Goal: Task Accomplishment & Management: Use online tool/utility

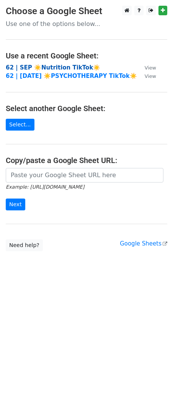
click at [58, 69] on strong "62 | SEP ☀️Nutrition TikTok☀️" at bounding box center [53, 67] width 94 height 7
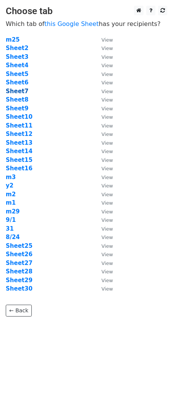
click at [19, 88] on strong "Sheet7" at bounding box center [17, 91] width 23 height 7
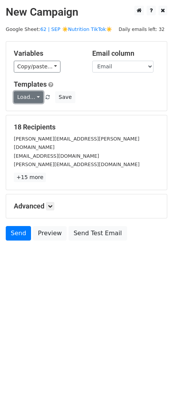
click at [31, 95] on link "Load..." at bounding box center [28, 97] width 29 height 12
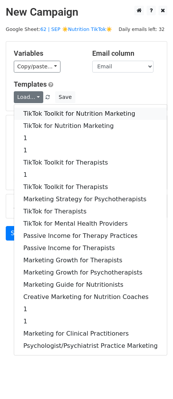
click at [43, 113] on link "TikTok Toolkit for Nutrition Marketing" at bounding box center [90, 114] width 152 height 12
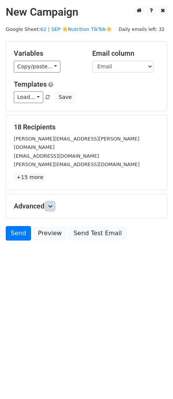
click at [52, 204] on icon at bounding box center [50, 206] width 5 height 5
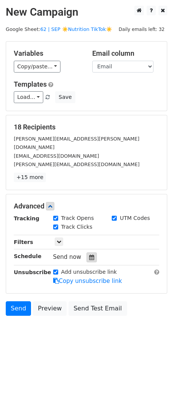
click at [89, 255] on icon at bounding box center [91, 257] width 5 height 5
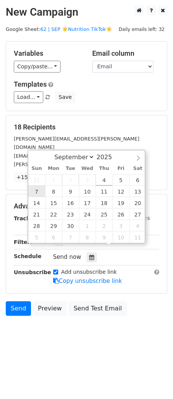
type input "2025-09-07 12:00"
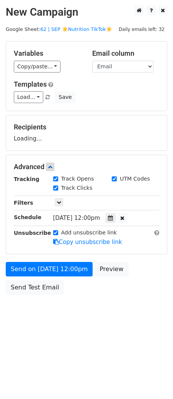
click at [44, 260] on form "Variables Copy/paste... {{Name}} {{Email}} Email column Name Email Templates Lo…" at bounding box center [86, 169] width 161 height 257
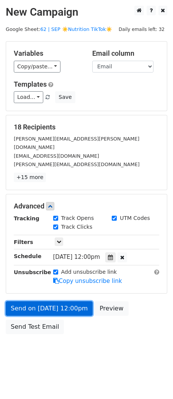
click at [42, 271] on form "Variables Copy/paste... {{Name}} {{Email}} Email column Name Email Templates Lo…" at bounding box center [86, 189] width 161 height 297
click at [17, 301] on link "Send on Sep 7 at 12:00pm" at bounding box center [49, 308] width 87 height 15
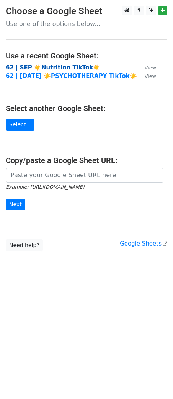
click at [58, 66] on strong "62 | SEP ☀️Nutrition TikTok☀️" at bounding box center [53, 67] width 94 height 7
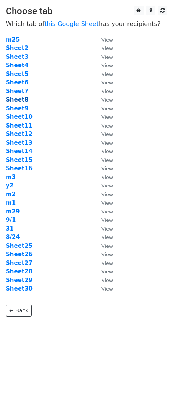
click at [21, 100] on strong "Sheet8" at bounding box center [17, 99] width 23 height 7
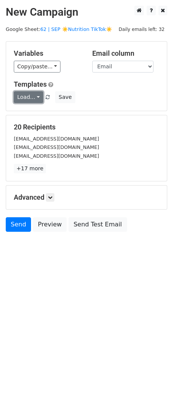
click at [32, 98] on link "Load..." at bounding box center [28, 97] width 29 height 12
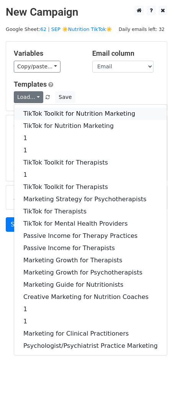
drag, startPoint x: 39, startPoint y: 115, endPoint x: 44, endPoint y: 177, distance: 62.1
click at [39, 115] on link "TikTok Toolkit for Nutrition Marketing" at bounding box center [90, 114] width 152 height 12
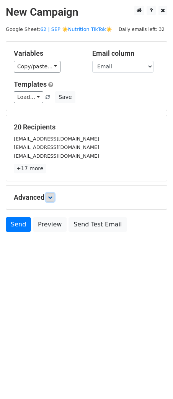
click at [54, 197] on link at bounding box center [50, 197] width 8 height 8
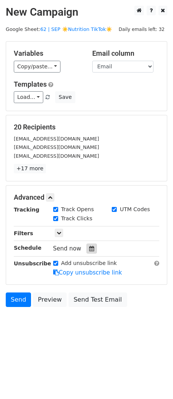
click at [88, 252] on div at bounding box center [91, 249] width 10 height 10
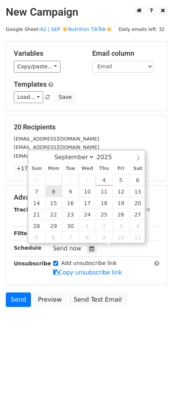
type input "2025-09-08 12:00"
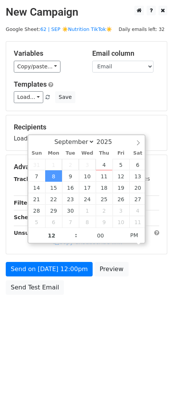
click at [60, 280] on div "Send on Sep 8 at 12:00pm Preview Send Test Email" at bounding box center [86, 280] width 173 height 37
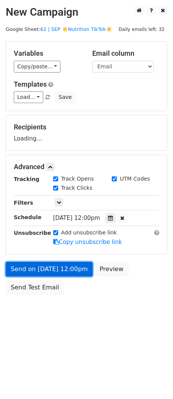
click at [68, 271] on form "Variables Copy/paste... {{Name}} {{Email}} Email column Name Email Templates Lo…" at bounding box center [86, 169] width 161 height 257
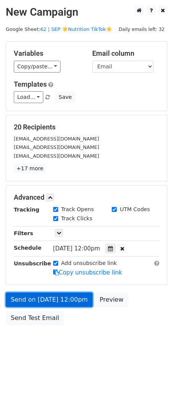
click at [41, 296] on link "Send on Sep 8 at 12:00pm" at bounding box center [49, 299] width 87 height 15
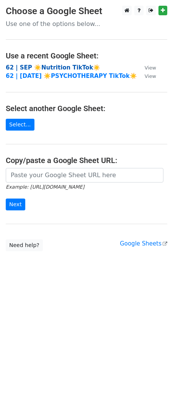
click at [62, 68] on strong "62 | SEP ☀️Nutrition TikTok☀️" at bounding box center [53, 67] width 94 height 7
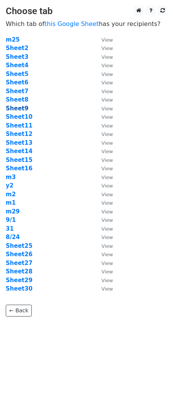
click at [23, 108] on strong "Sheet9" at bounding box center [17, 108] width 23 height 7
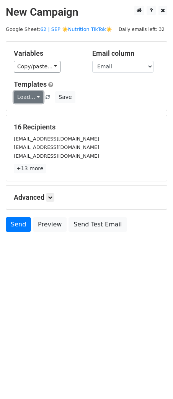
click at [36, 98] on link "Load..." at bounding box center [28, 97] width 29 height 12
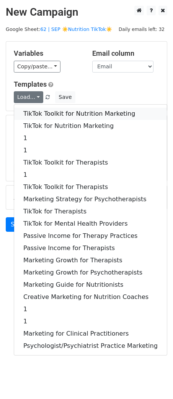
click at [51, 115] on link "TikTok Toolkit for Nutrition Marketing" at bounding box center [90, 114] width 152 height 12
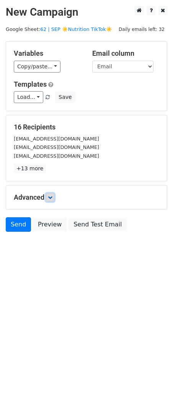
click at [52, 196] on icon at bounding box center [50, 197] width 5 height 5
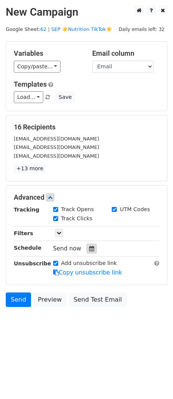
click at [86, 244] on div at bounding box center [91, 249] width 10 height 10
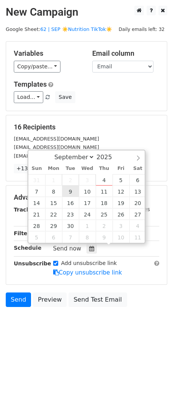
type input "2025-09-09 12:00"
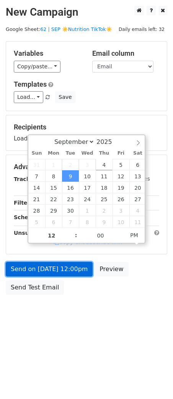
click at [53, 273] on link "Send on Sep 9 at 12:00pm" at bounding box center [49, 269] width 87 height 15
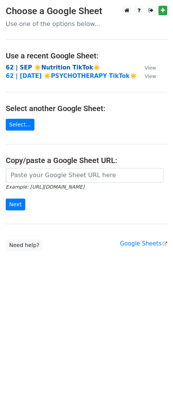
click at [43, 65] on strong "62 | SEP ☀️Nutrition TikTok☀️" at bounding box center [53, 67] width 94 height 7
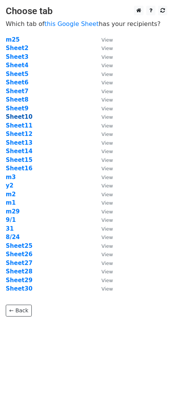
click at [23, 114] on strong "Sheet10" at bounding box center [19, 116] width 27 height 7
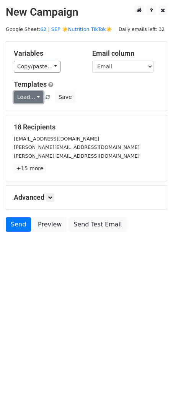
click at [30, 94] on link "Load..." at bounding box center [28, 97] width 29 height 12
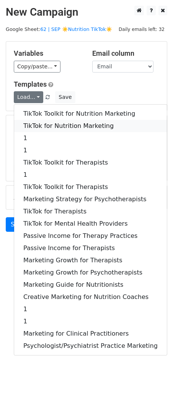
click at [57, 125] on link "TikTok for Nutrition Marketing" at bounding box center [90, 126] width 152 height 12
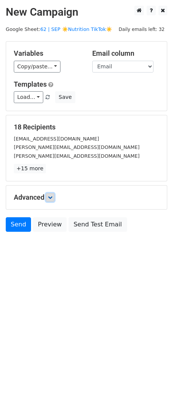
click at [48, 196] on link at bounding box center [50, 197] width 8 height 8
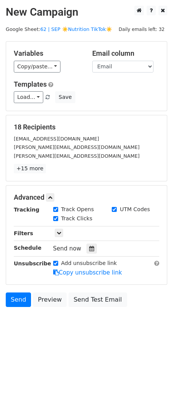
click at [82, 245] on div "Send now" at bounding box center [98, 249] width 90 height 10
click at [89, 246] on icon at bounding box center [91, 248] width 5 height 5
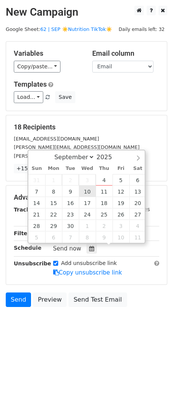
type input "[DATE] 12:00"
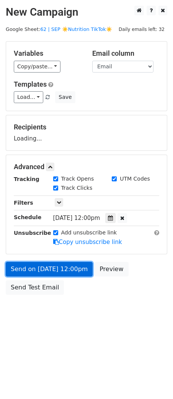
click at [65, 263] on link "Send on [DATE] 12:00pm" at bounding box center [49, 269] width 87 height 15
